Goal: Check status: Check status

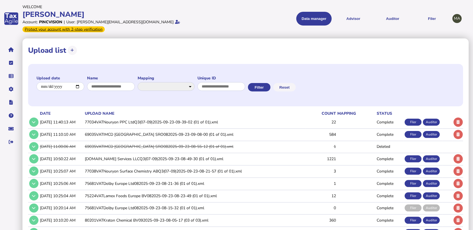
click at [177, 129] on td "69035VATIMCD [GEOGRAPHIC_DATA] SRO082025-09-23-09-08-00 (01 of 01).xml" at bounding box center [194, 135] width 221 height 12
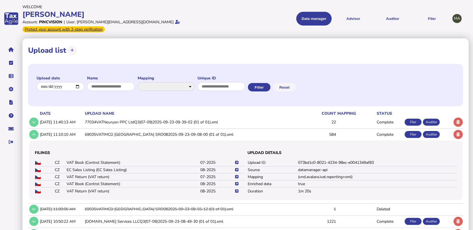
click at [236, 175] on icon at bounding box center [236, 177] width 3 height 4
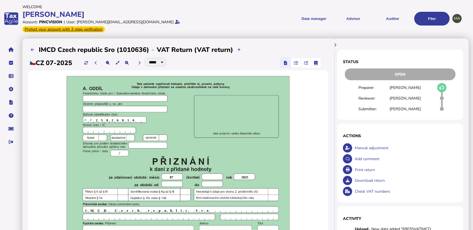
click at [310, 58] on span "button" at bounding box center [305, 63] width 9 height 10
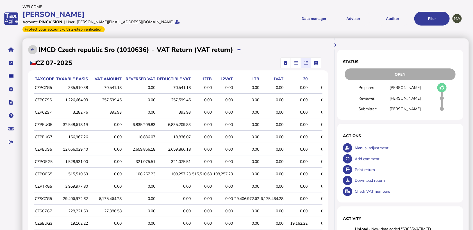
click at [30, 45] on button at bounding box center [32, 49] width 9 height 9
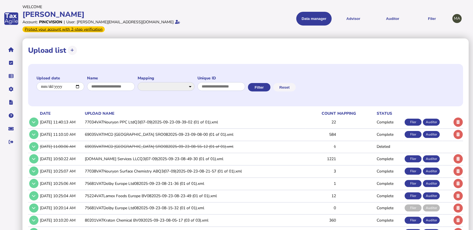
click at [128, 129] on td "69035VATIMCD [GEOGRAPHIC_DATA] SRO082025-09-23-09-08-00 (01 of 01).xml" at bounding box center [194, 135] width 221 height 12
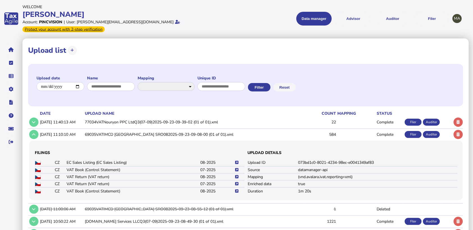
click at [236, 175] on icon at bounding box center [236, 177] width 3 height 4
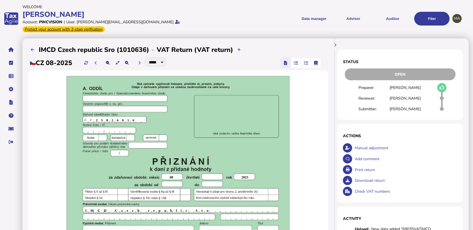
click at [308, 63] on icon "button" at bounding box center [306, 63] width 4 height 0
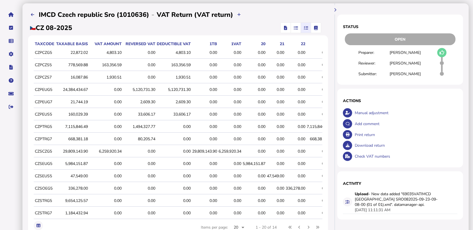
scroll to position [62, 0]
